Goal: Check status: Check status

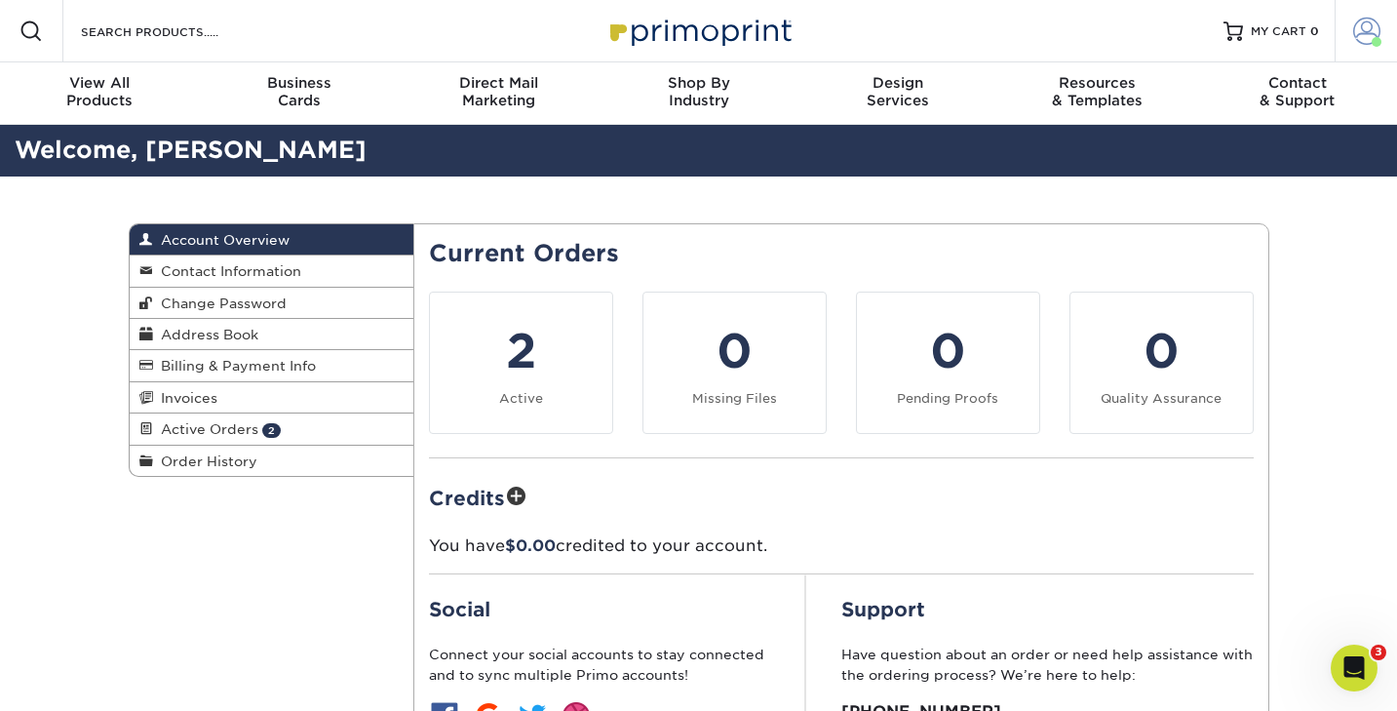
click at [1354, 40] on span at bounding box center [1367, 31] width 27 height 27
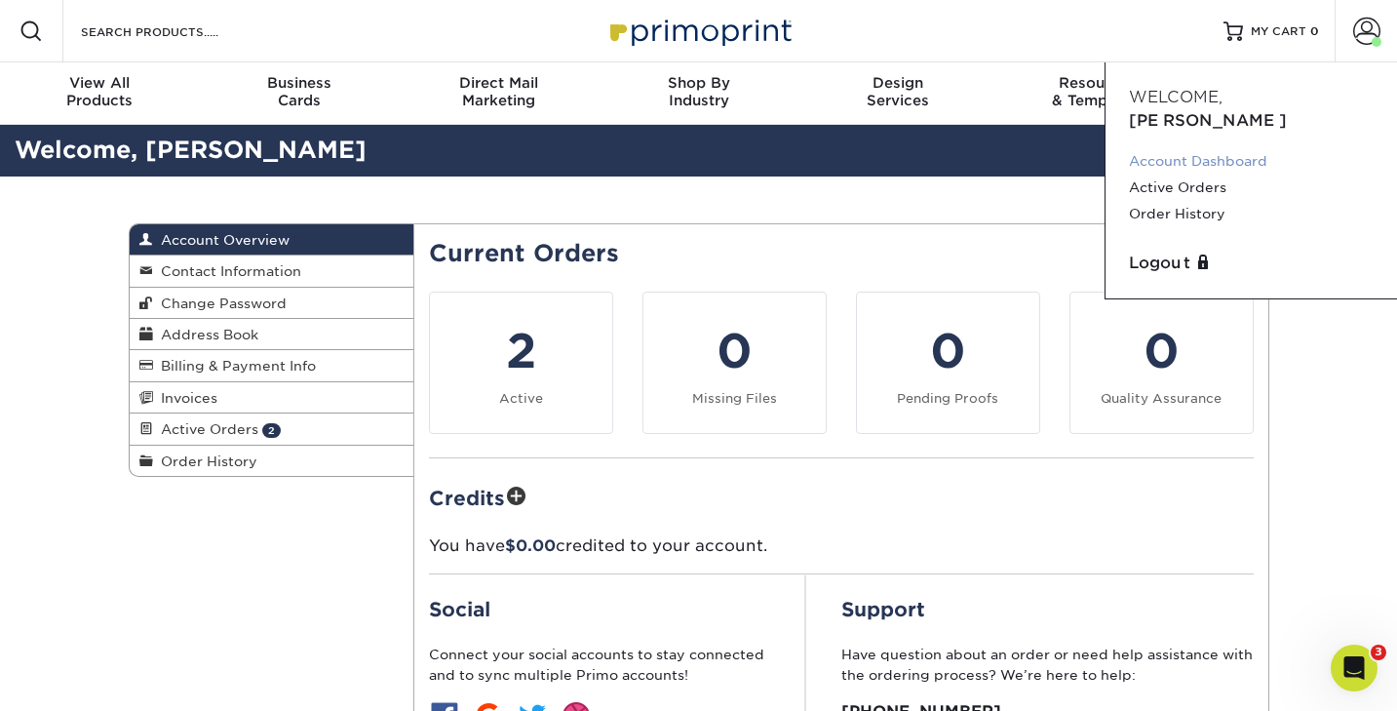
click at [1193, 148] on link "Account Dashboard" at bounding box center [1251, 161] width 245 height 26
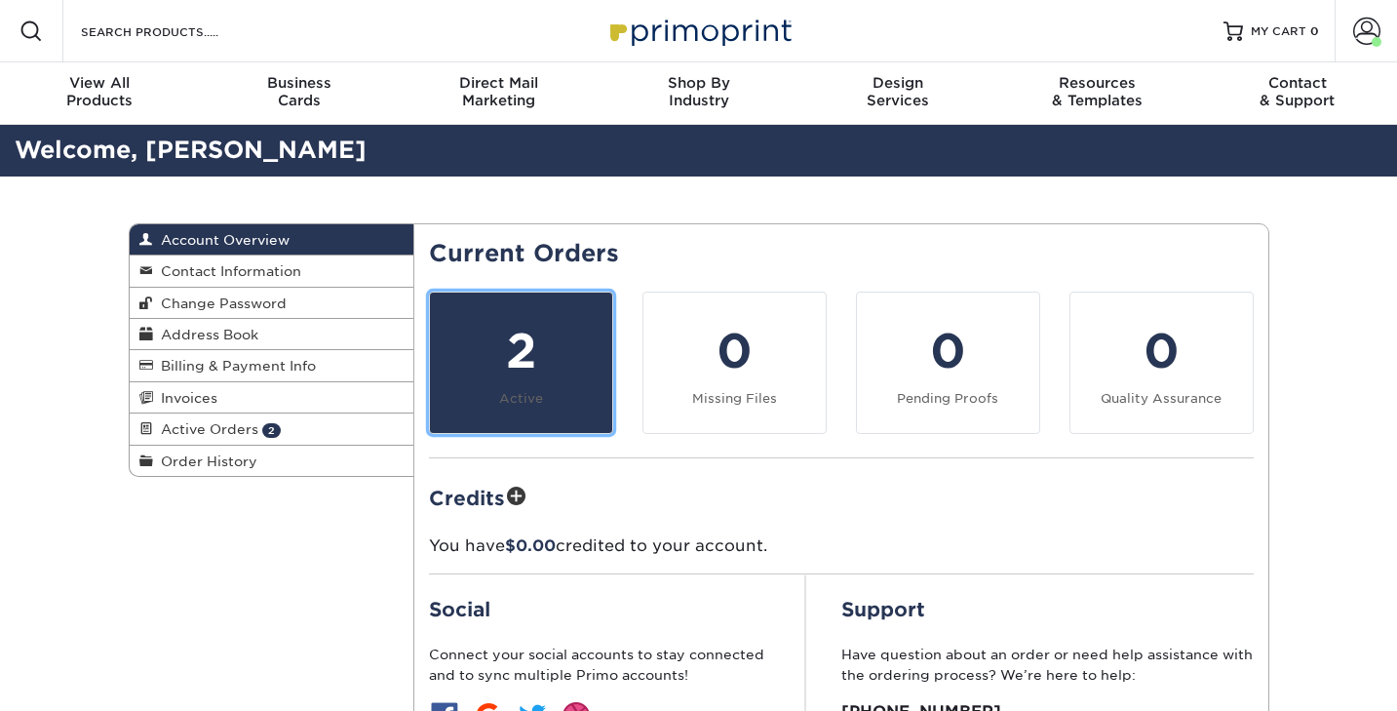
click at [540, 358] on div "2" at bounding box center [521, 351] width 159 height 70
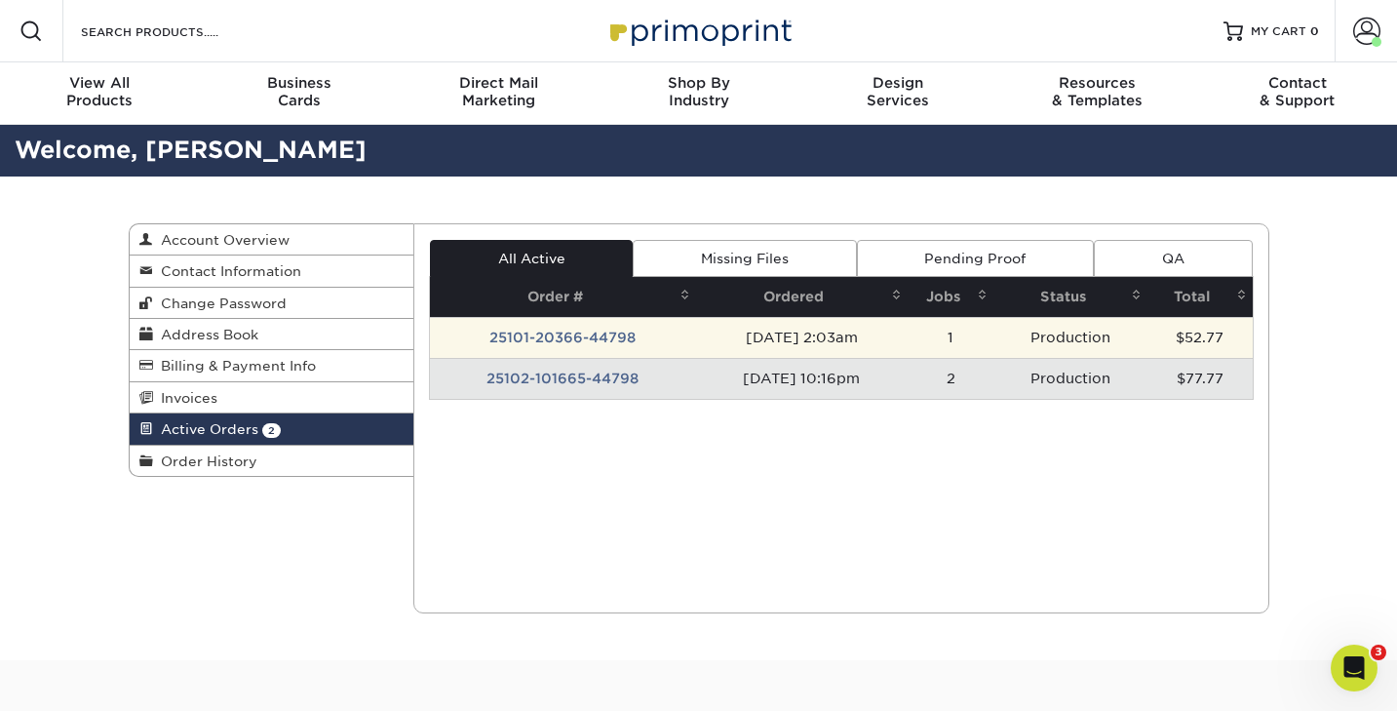
click at [569, 342] on td "25101-20366-44798" at bounding box center [563, 337] width 266 height 41
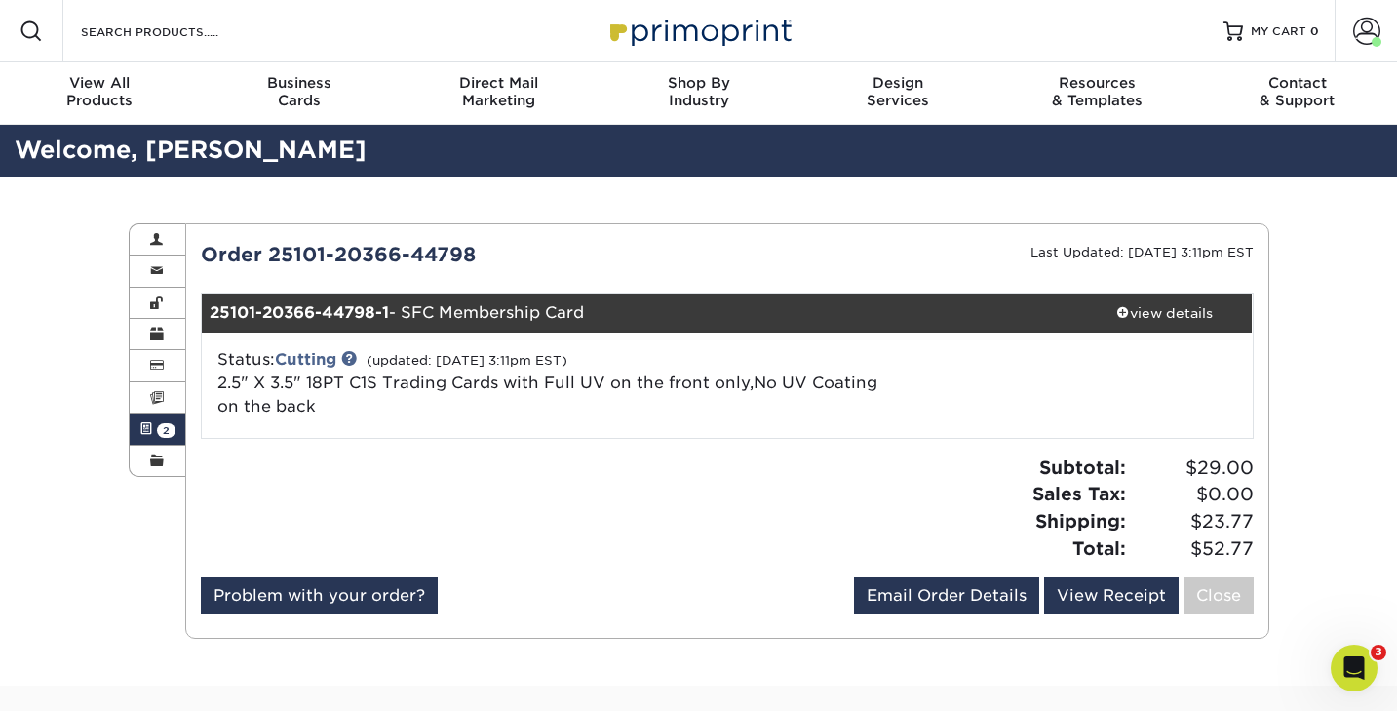
click at [151, 437] on span at bounding box center [146, 429] width 14 height 16
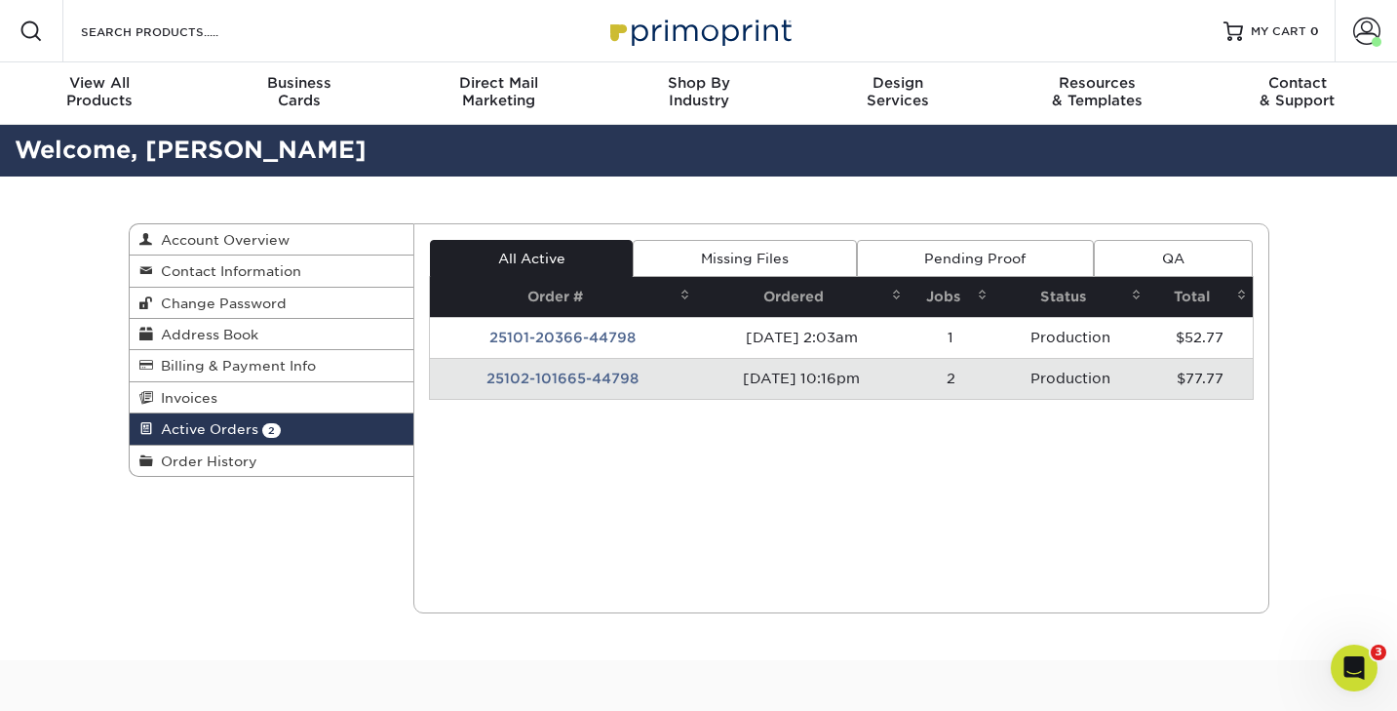
click at [533, 386] on td "25102-101665-44798" at bounding box center [563, 378] width 266 height 41
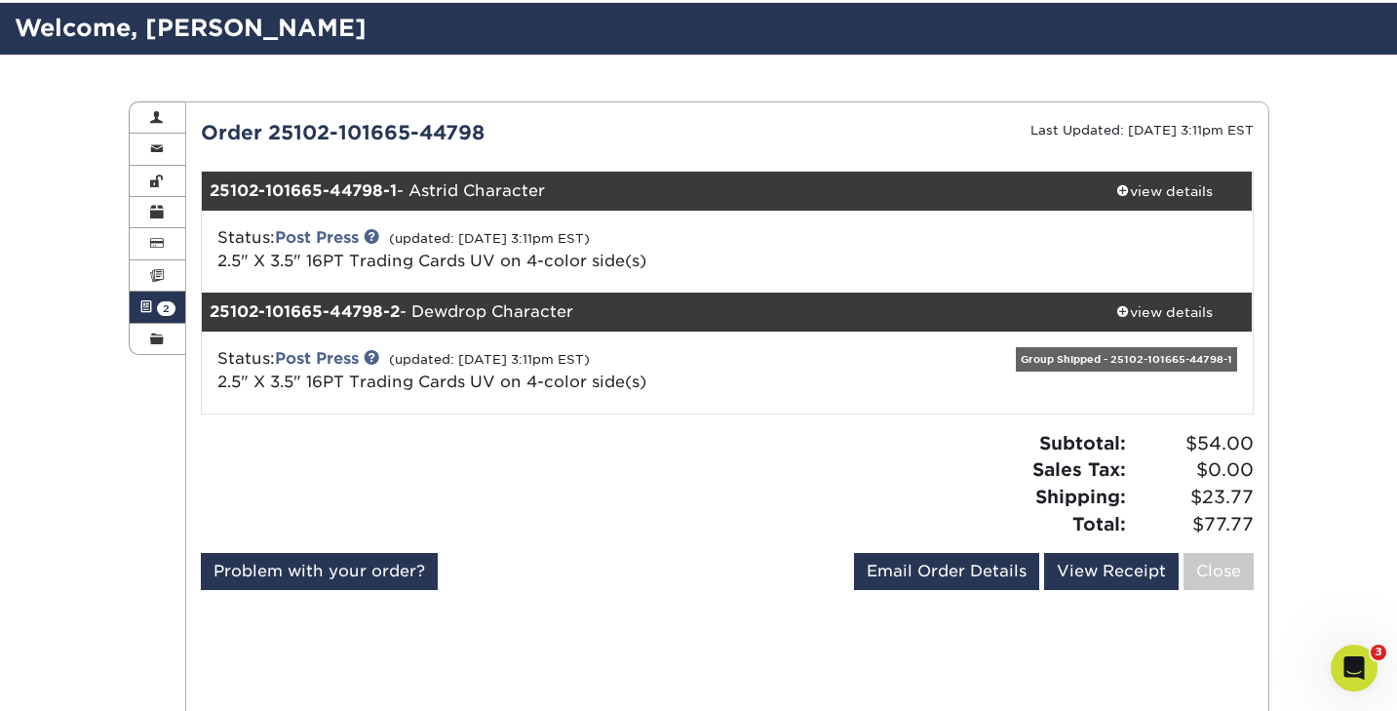
scroll to position [83, 0]
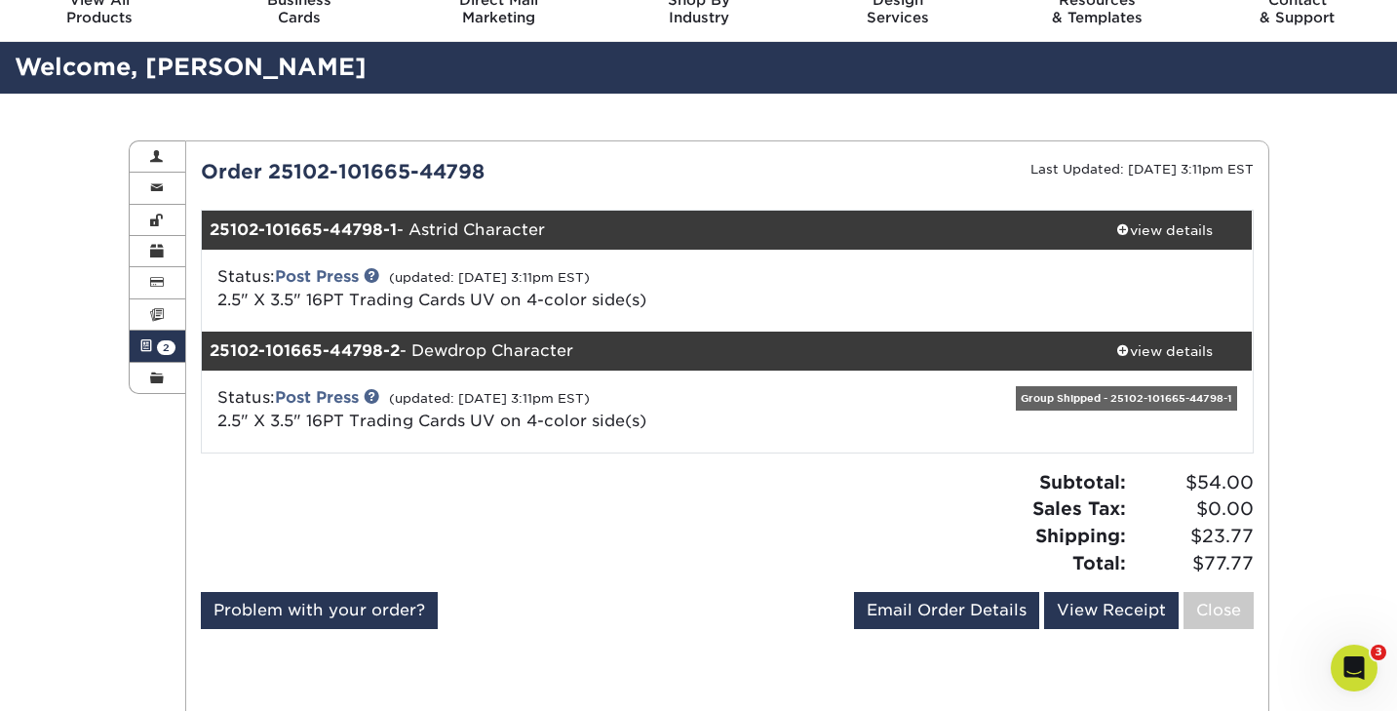
click at [1078, 394] on div "Group Shipped - 25102-101665-44798-1" at bounding box center [1126, 398] width 221 height 24
click at [1159, 347] on div "view details" at bounding box center [1166, 351] width 176 height 20
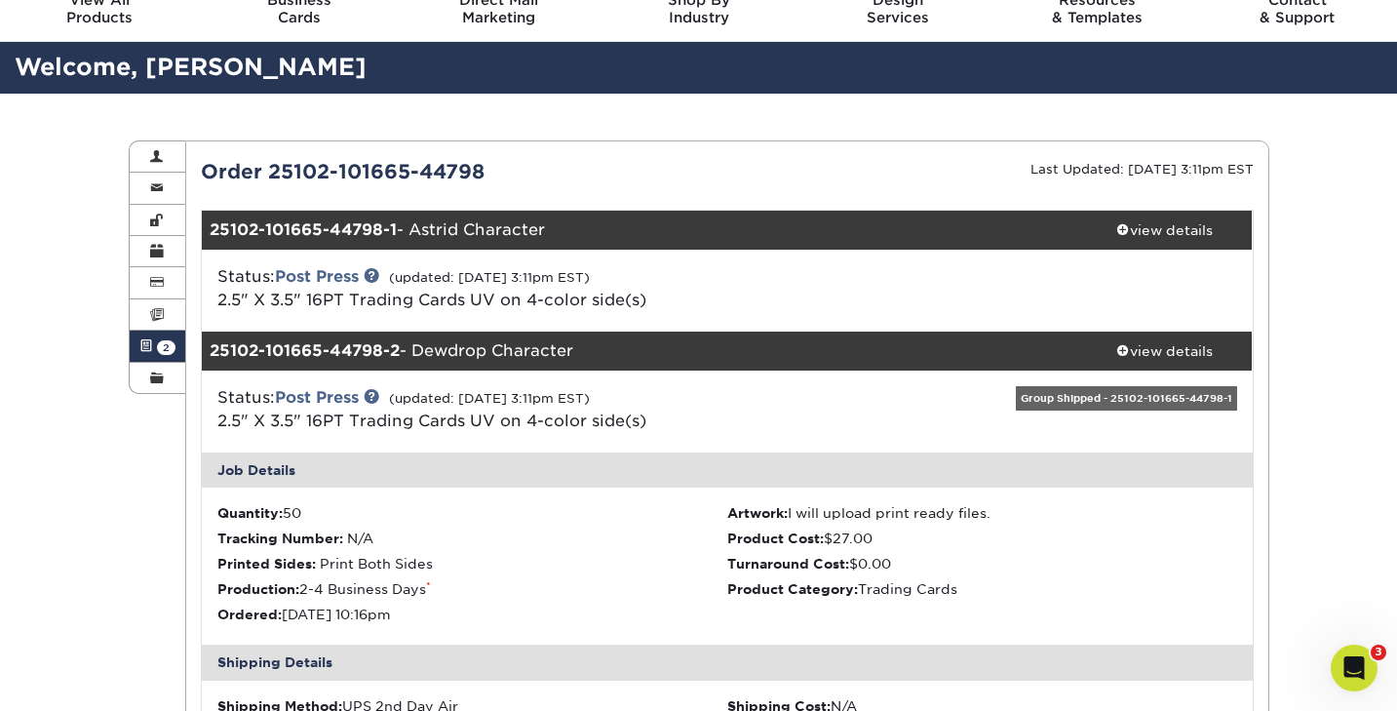
click at [1057, 398] on div "Group Shipped - 25102-101665-44798-1" at bounding box center [1126, 398] width 221 height 24
click at [154, 336] on link "Active Orders 2" at bounding box center [158, 346] width 57 height 31
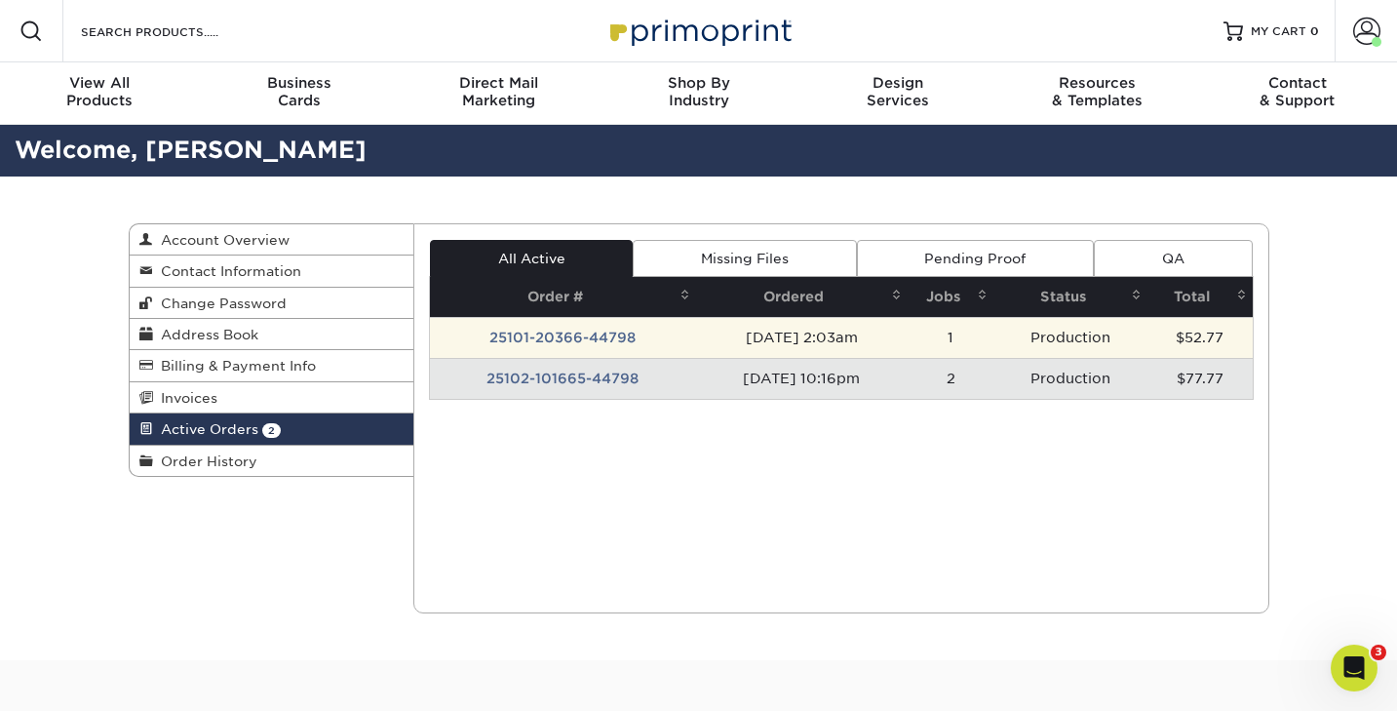
click at [501, 333] on td "25101-20366-44798" at bounding box center [563, 337] width 266 height 41
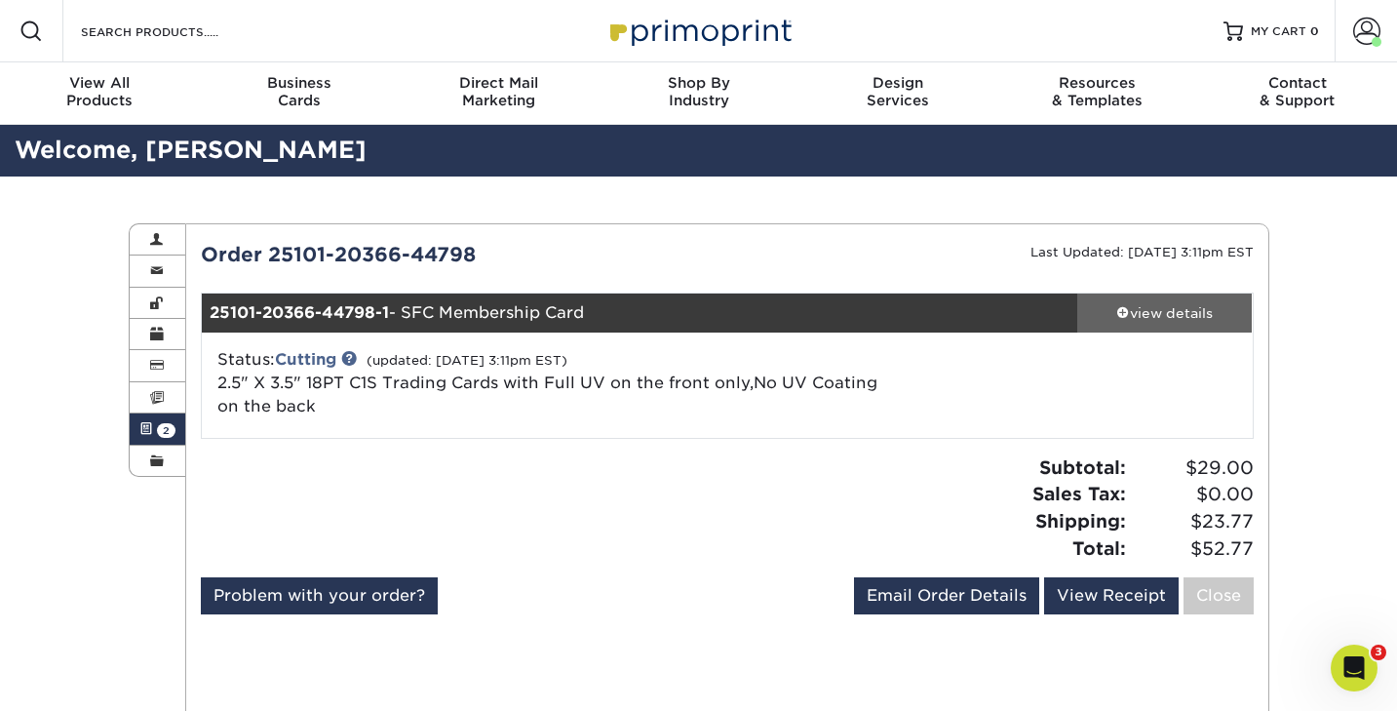
click at [1156, 311] on div "view details" at bounding box center [1166, 313] width 176 height 20
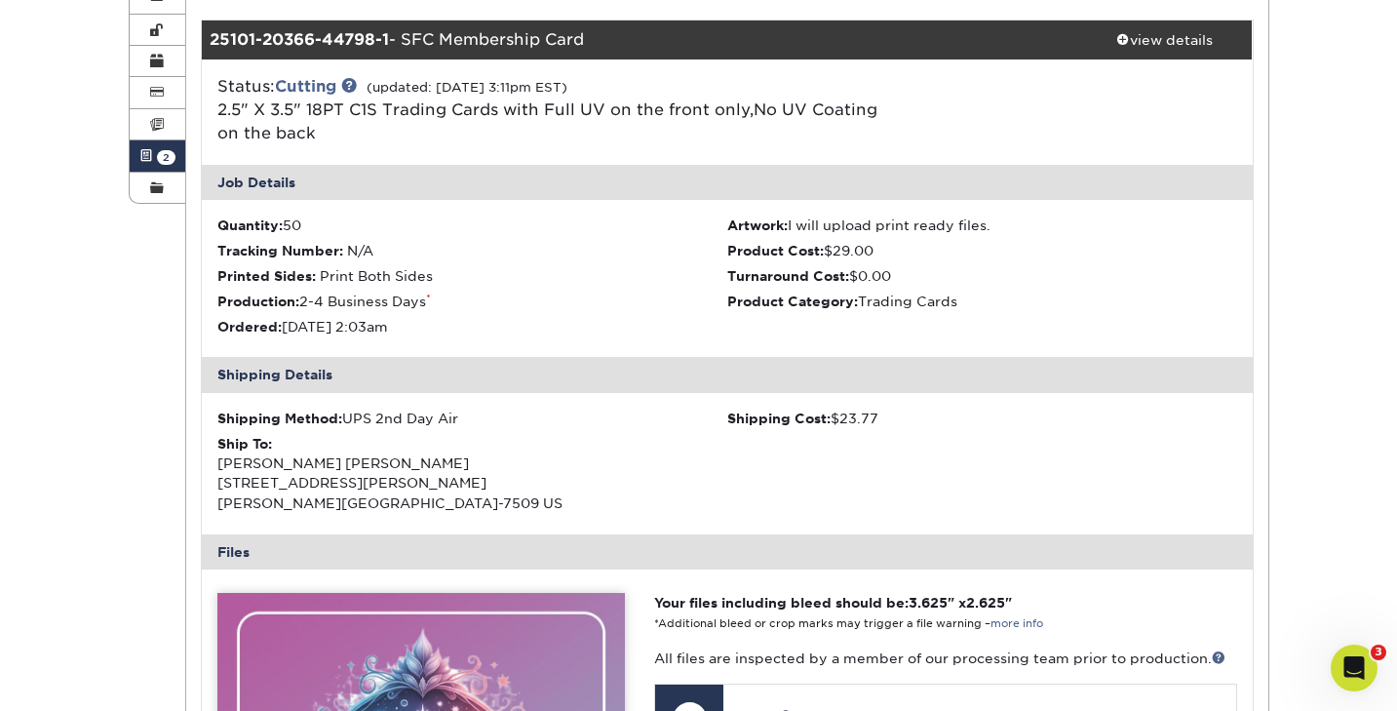
scroll to position [281, 0]
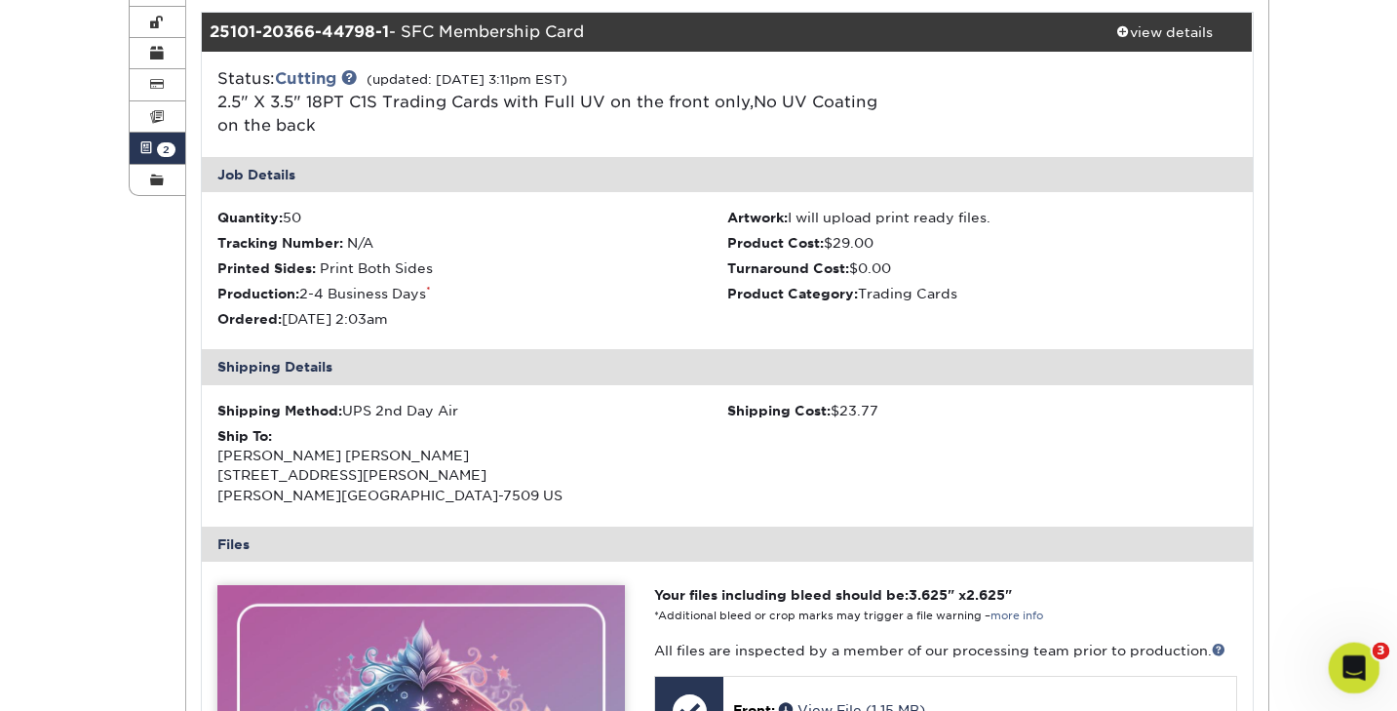
click at [1360, 677] on div "Open Intercom Messenger" at bounding box center [1351, 665] width 64 height 64
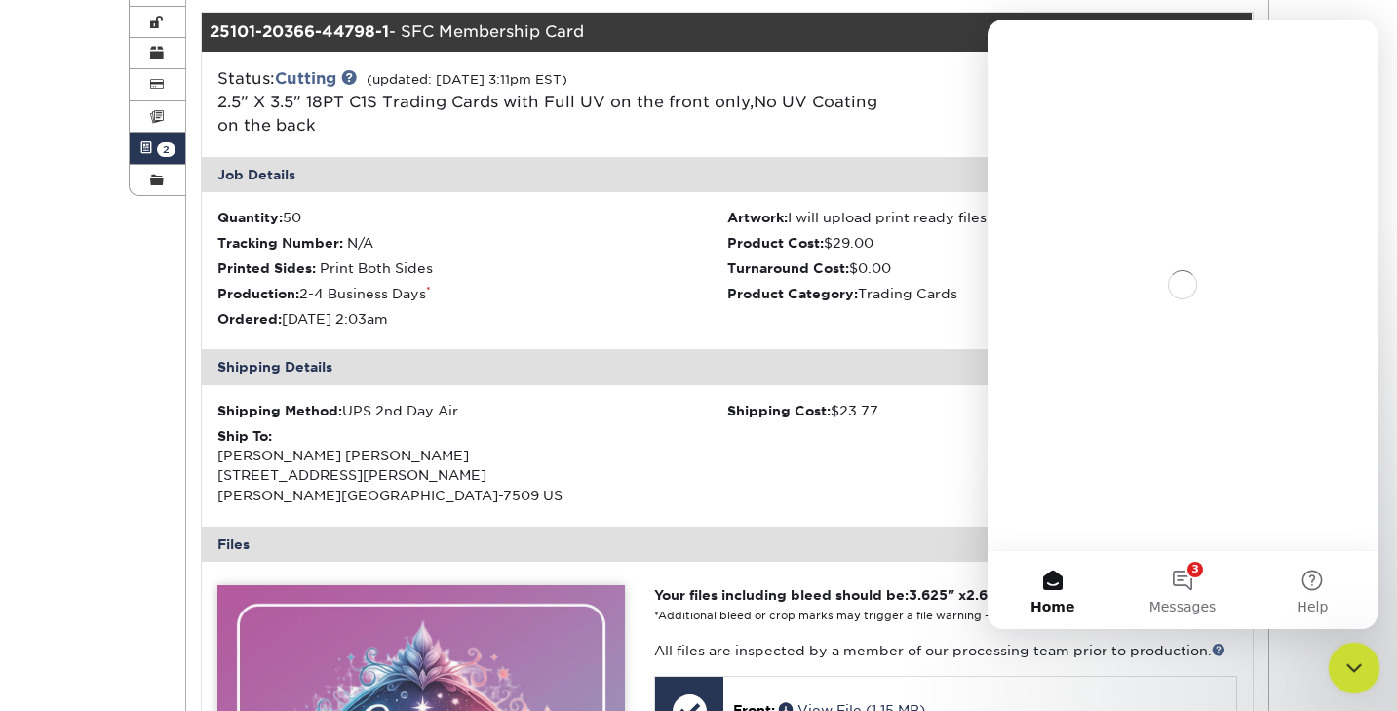
scroll to position [0, 0]
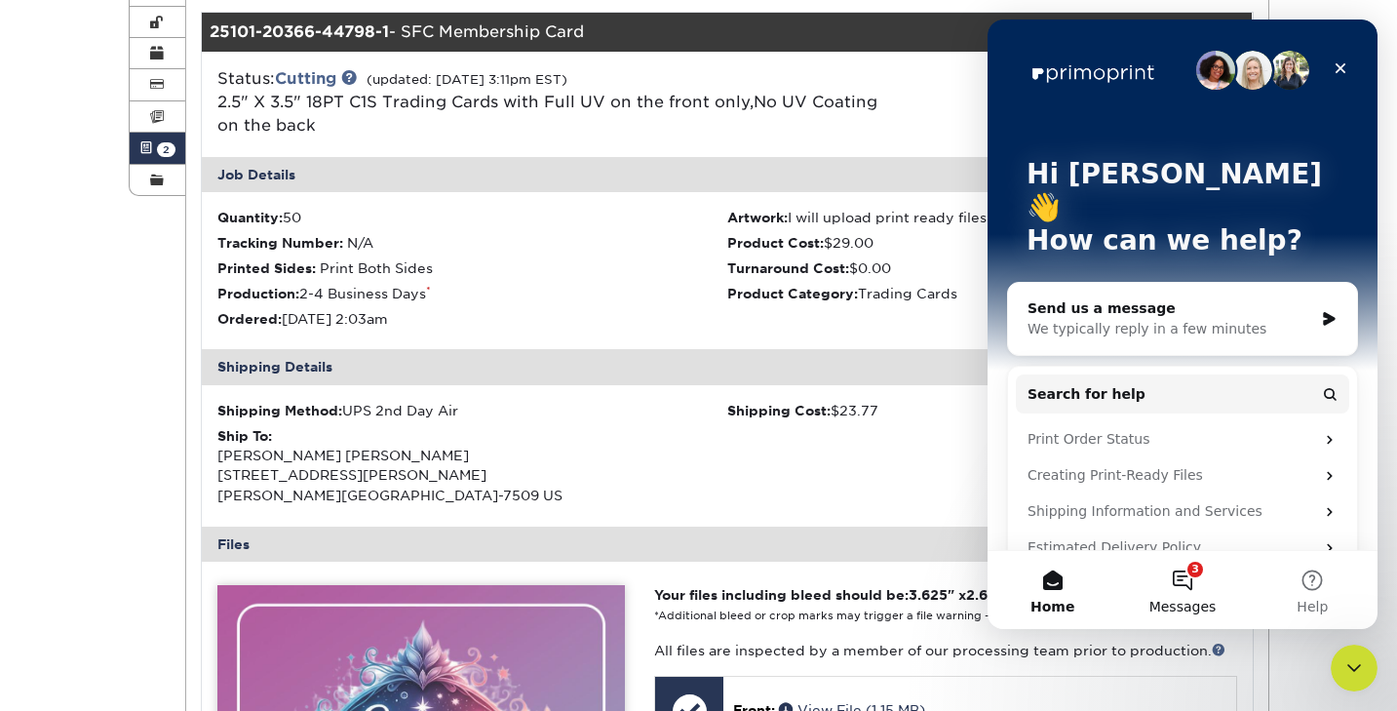
click at [1179, 575] on button "3 Messages" at bounding box center [1183, 590] width 130 height 78
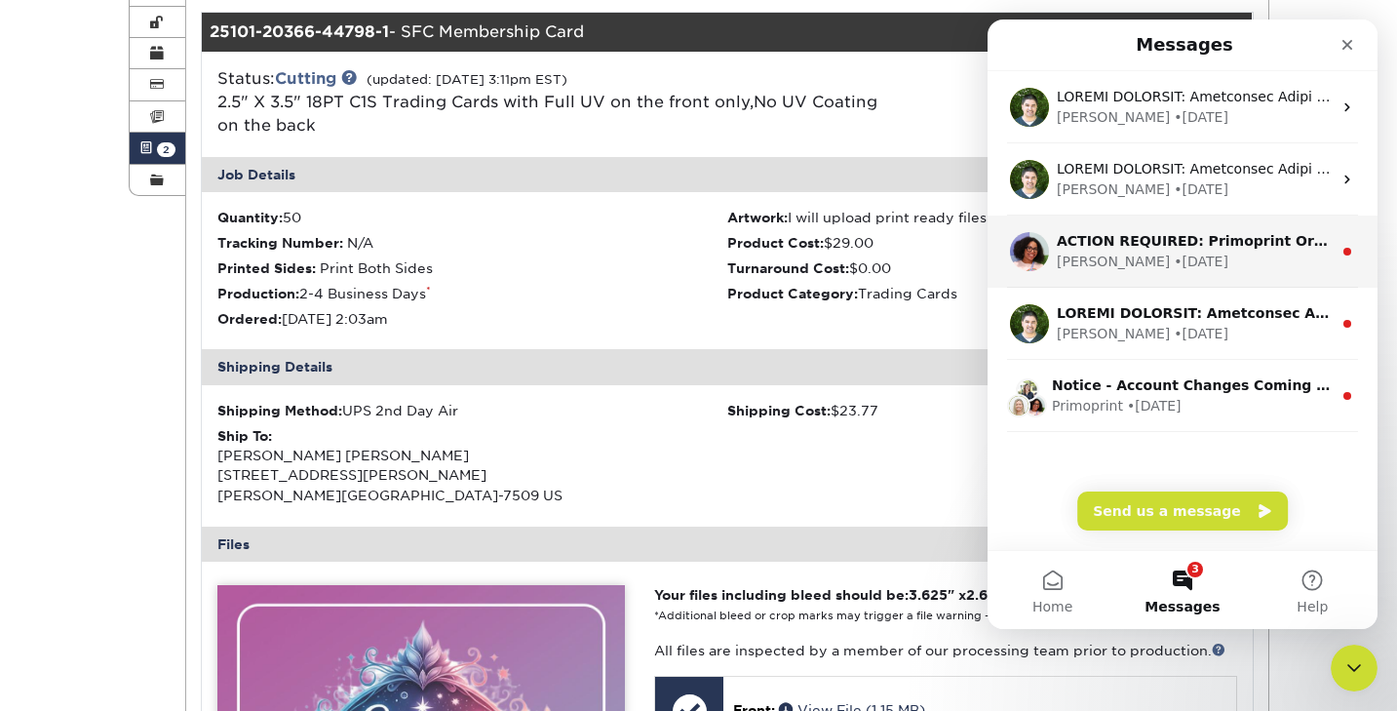
click at [1051, 269] on div "ACTION REQUIRED: Primoprint Order 25819-91487-44798 Good morning Toby, Thank yo…" at bounding box center [1183, 252] width 390 height 72
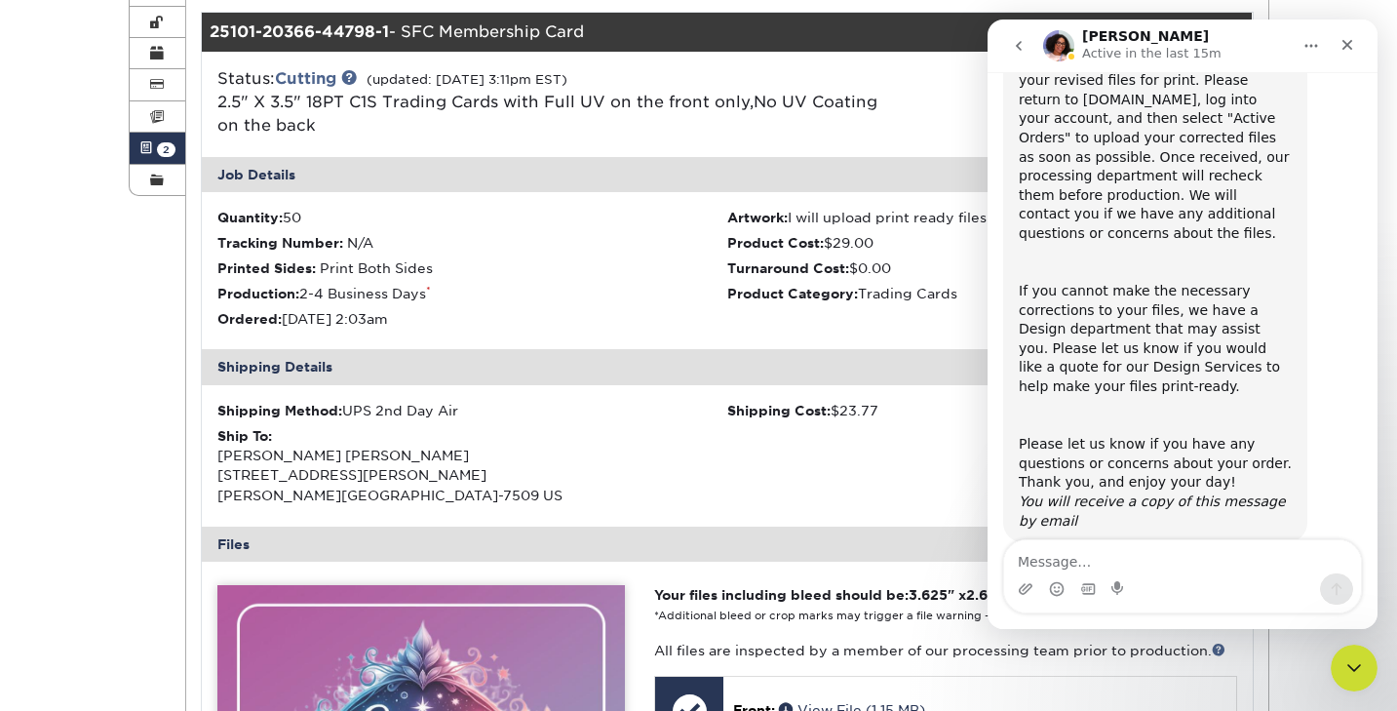
scroll to position [258, 0]
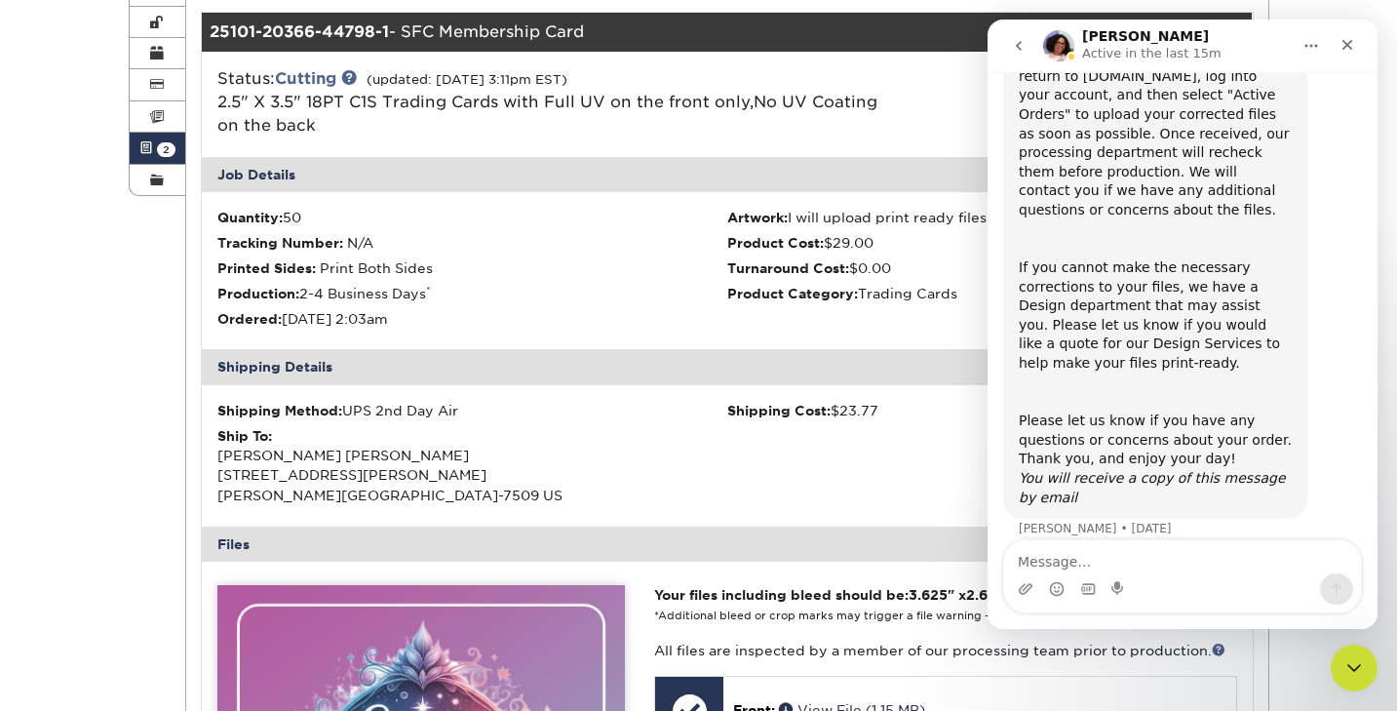
click at [1016, 50] on icon "go back" at bounding box center [1019, 46] width 16 height 16
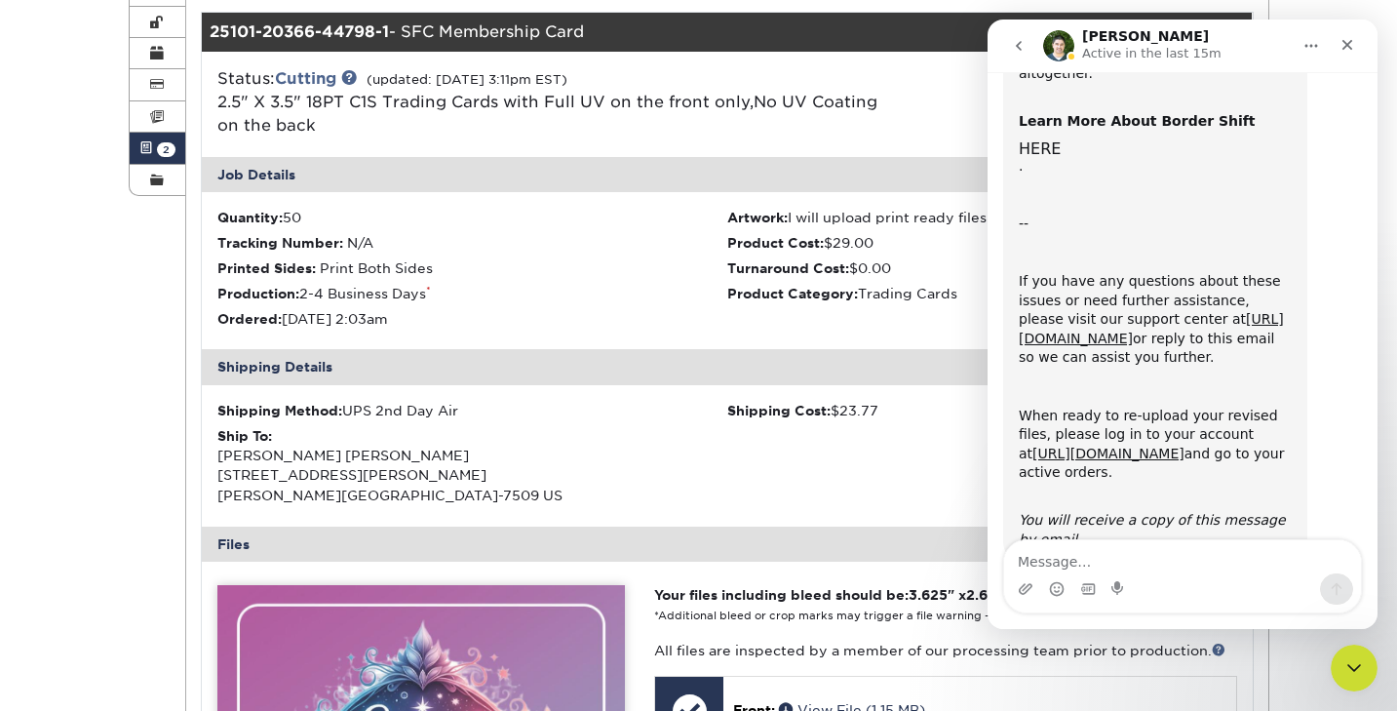
scroll to position [840, 0]
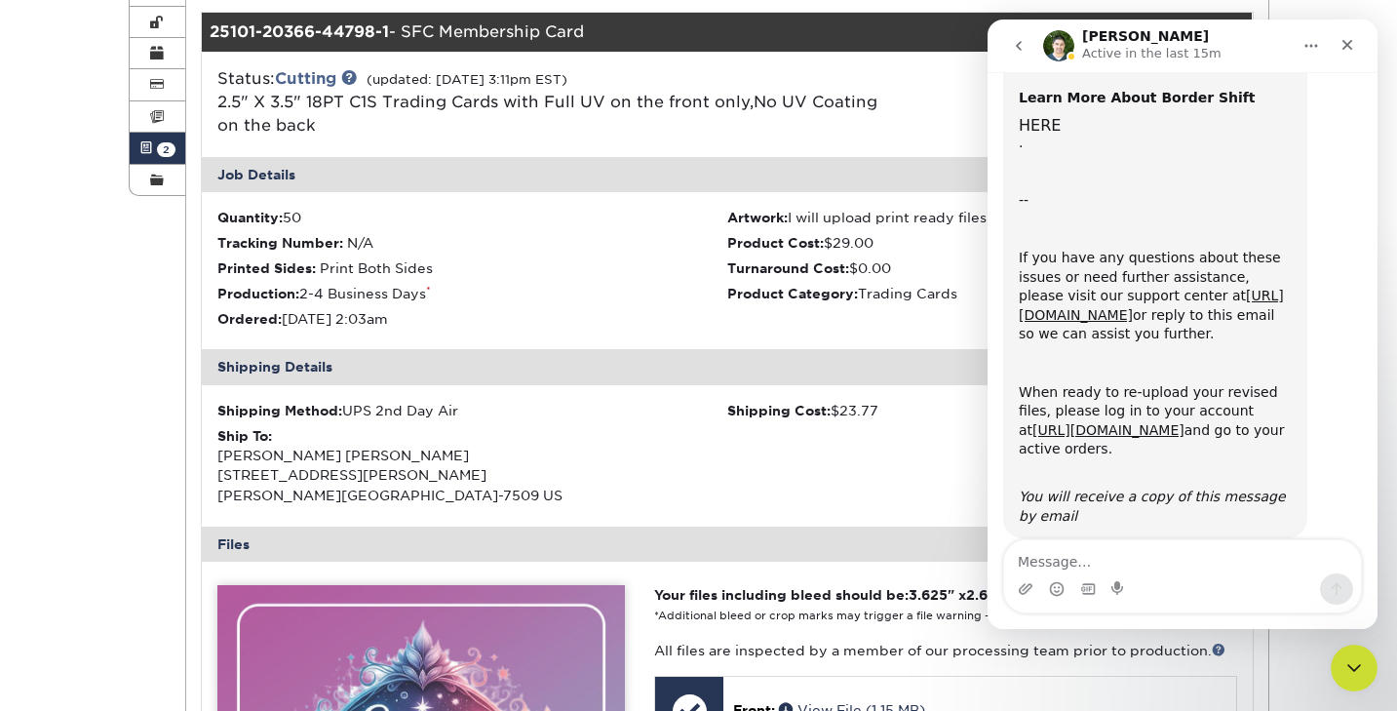
click at [1011, 47] on icon "go back" at bounding box center [1019, 46] width 16 height 16
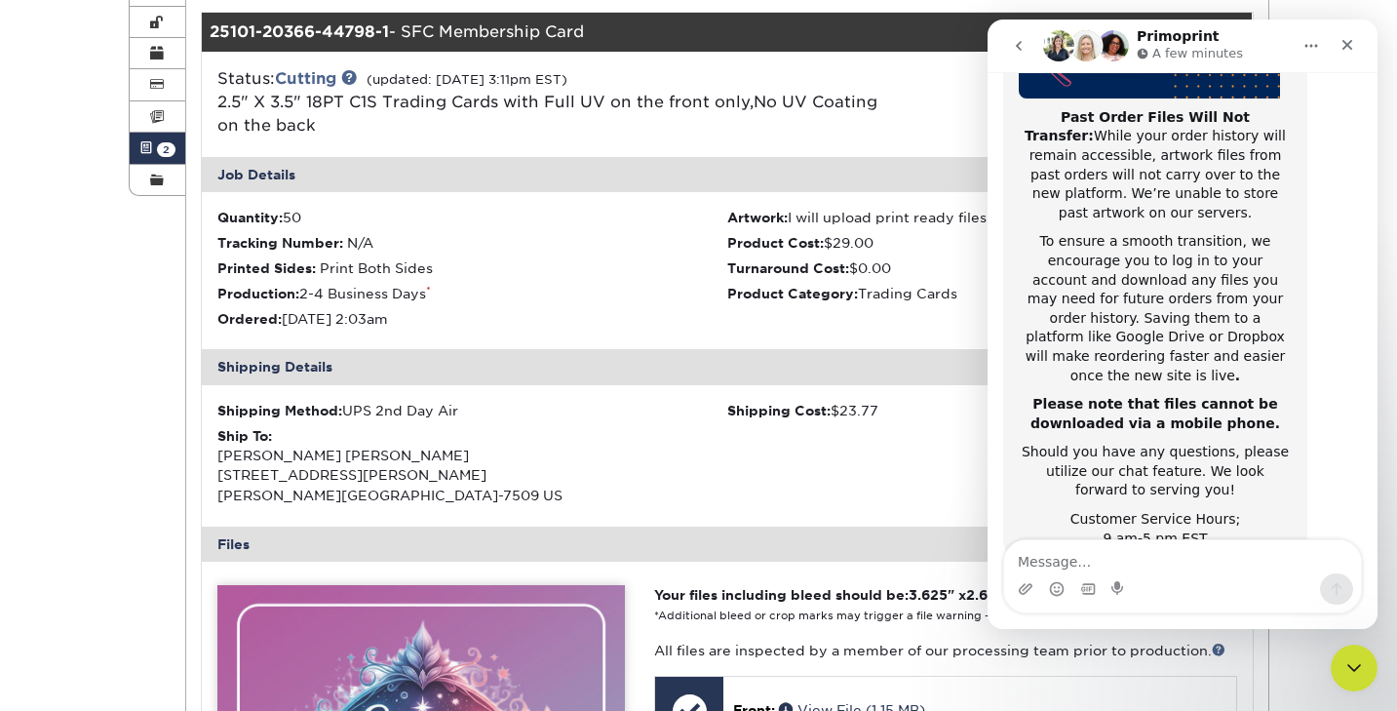
scroll to position [386, 0]
click at [1013, 47] on icon "go back" at bounding box center [1019, 46] width 16 height 16
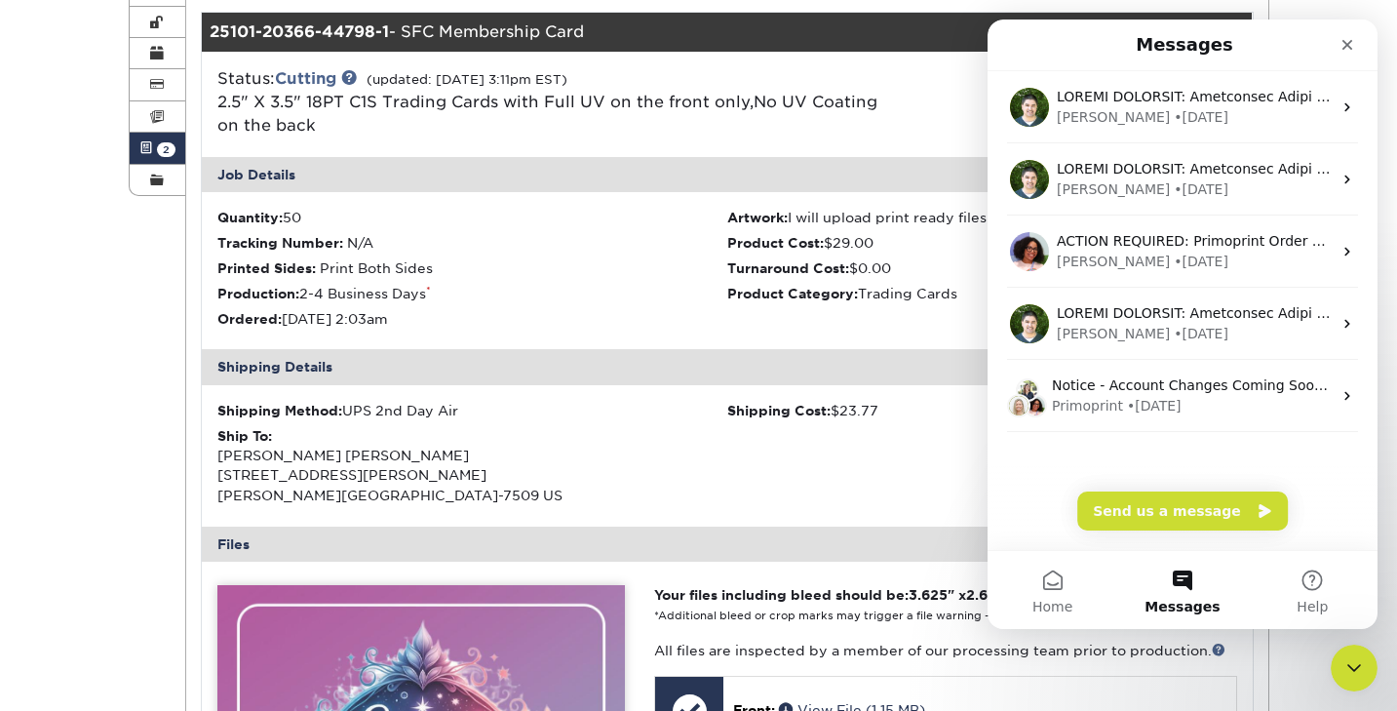
scroll to position [0, 0]
click at [1348, 49] on icon "Close" at bounding box center [1348, 45] width 16 height 16
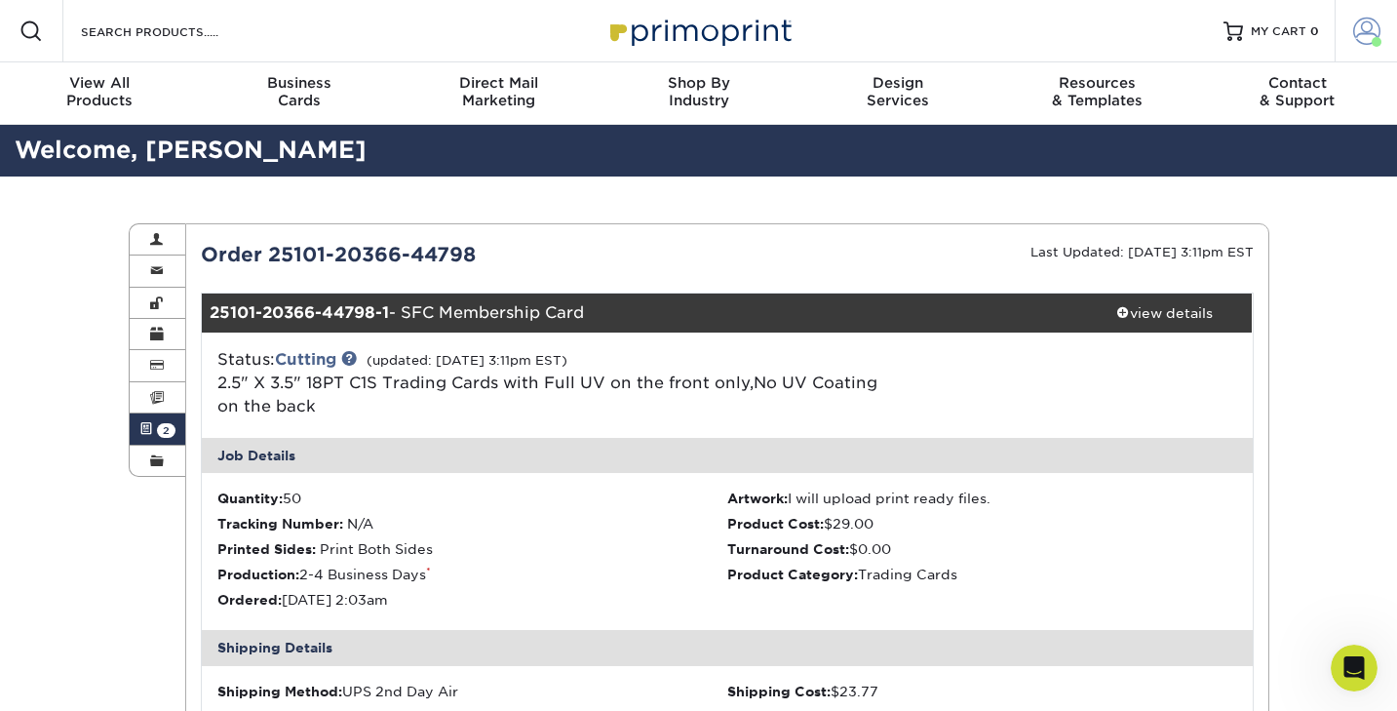
click at [1378, 31] on span at bounding box center [1367, 31] width 27 height 27
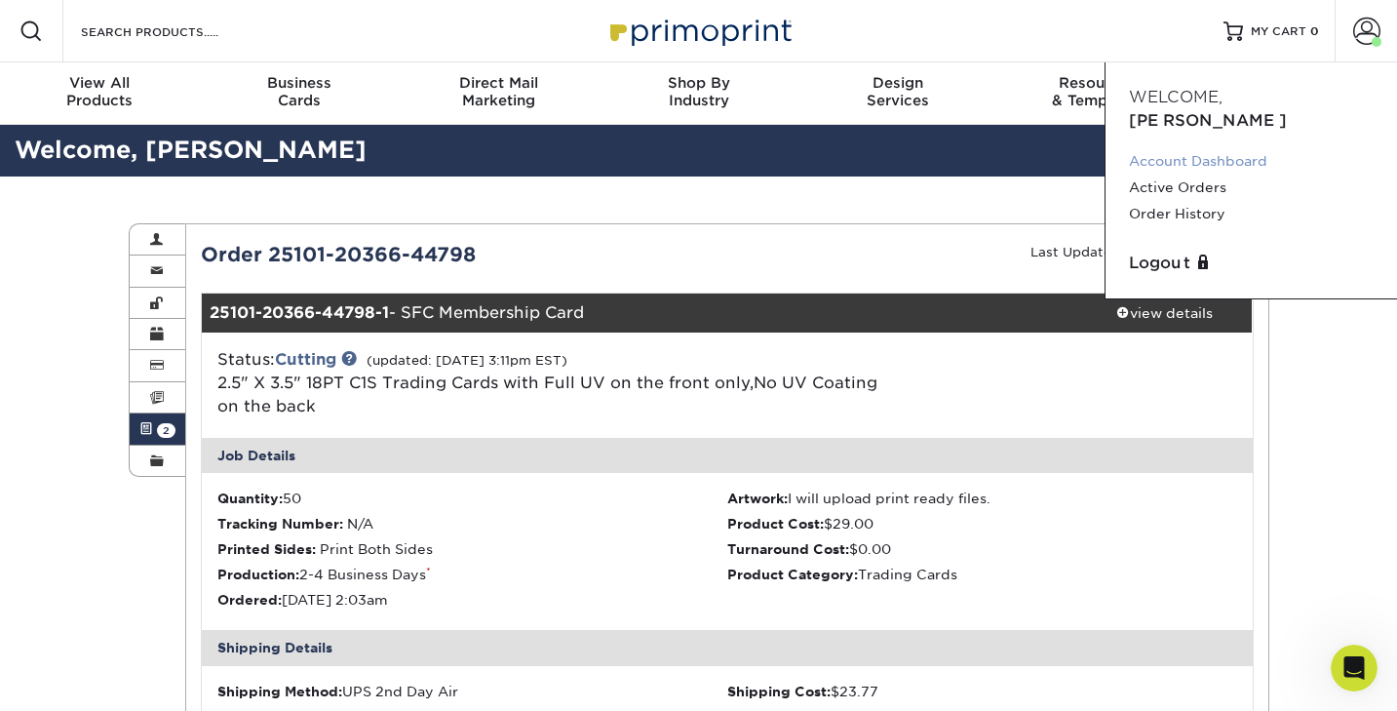
click at [1168, 148] on link "Account Dashboard" at bounding box center [1251, 161] width 245 height 26
